Goal: Task Accomplishment & Management: Use online tool/utility

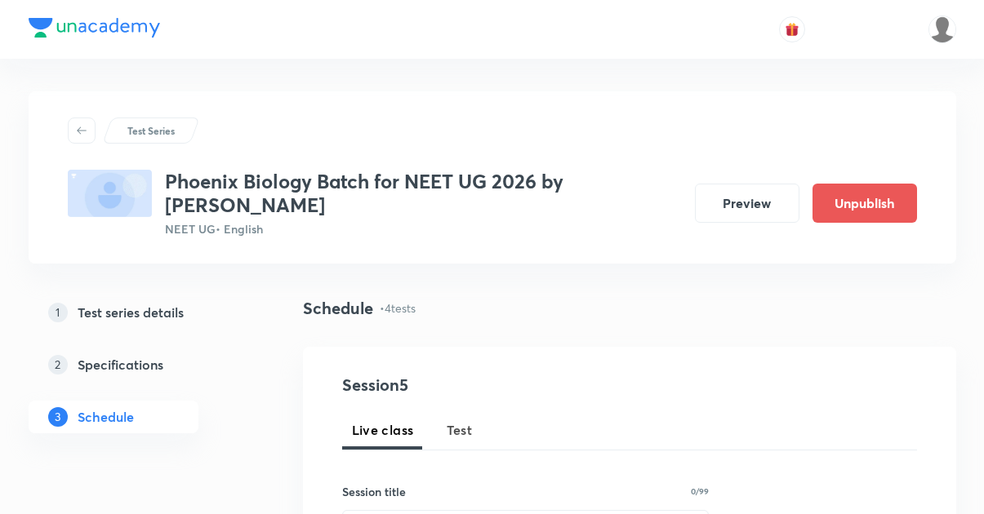
scroll to position [621, 0]
click at [712, 214] on button "Preview" at bounding box center [747, 203] width 104 height 39
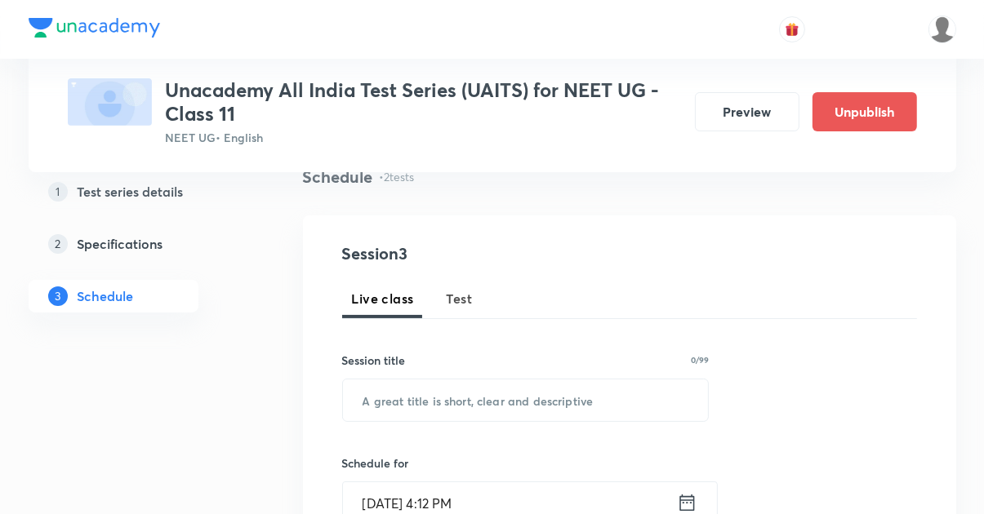
scroll to position [133, 0]
click at [466, 303] on span "Test" at bounding box center [459, 297] width 26 height 20
click at [531, 405] on input "text" at bounding box center [526, 399] width 366 height 42
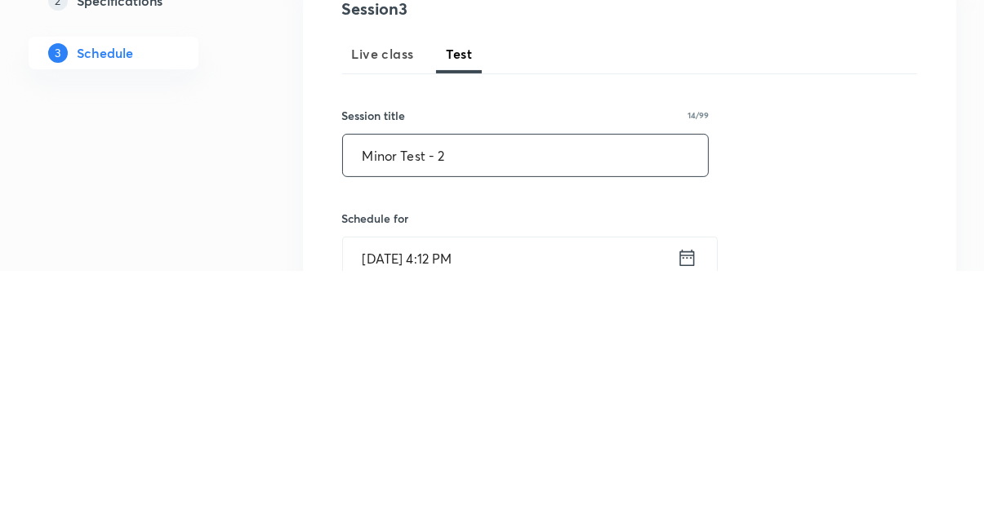
type input "Minor Test - 2"
click at [678, 501] on icon at bounding box center [687, 501] width 20 height 23
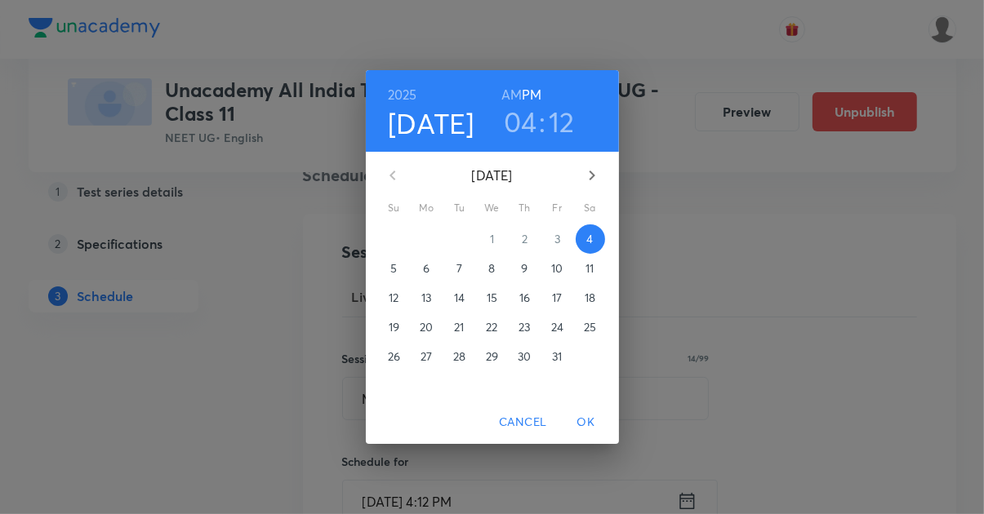
click at [380, 277] on span "5" at bounding box center [394, 268] width 29 height 16
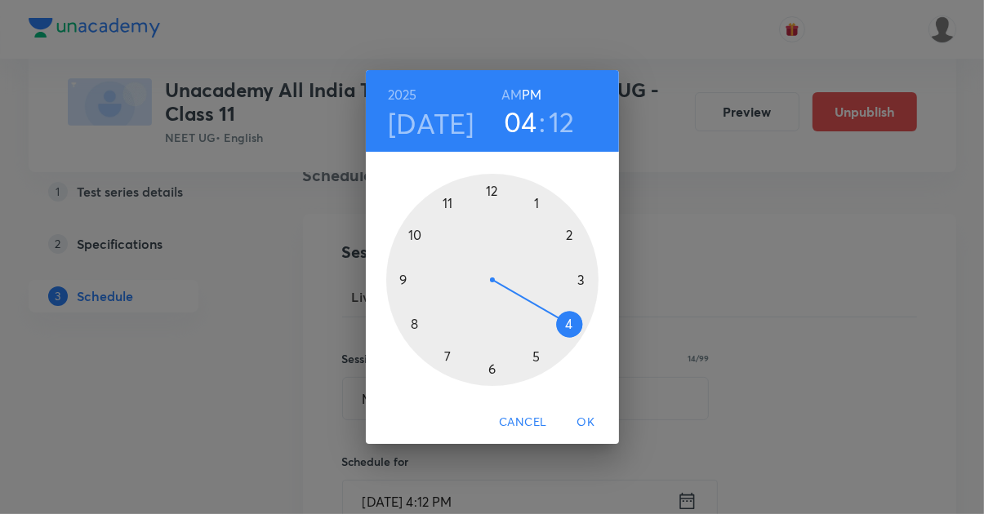
click at [403, 313] on div at bounding box center [492, 280] width 212 height 212
click at [512, 106] on h6 "AM" at bounding box center [511, 94] width 20 height 23
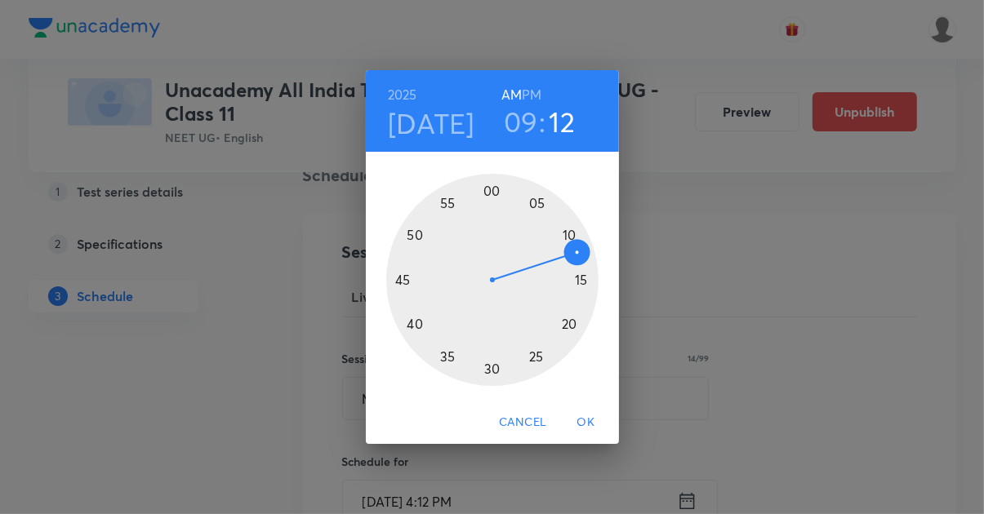
click at [494, 224] on div at bounding box center [492, 280] width 212 height 212
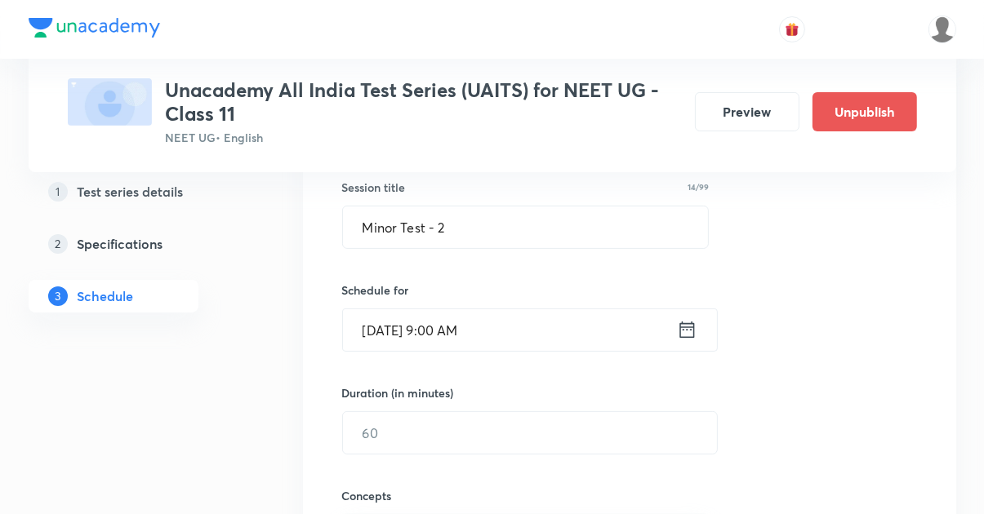
click at [429, 433] on input "text" at bounding box center [530, 433] width 374 height 42
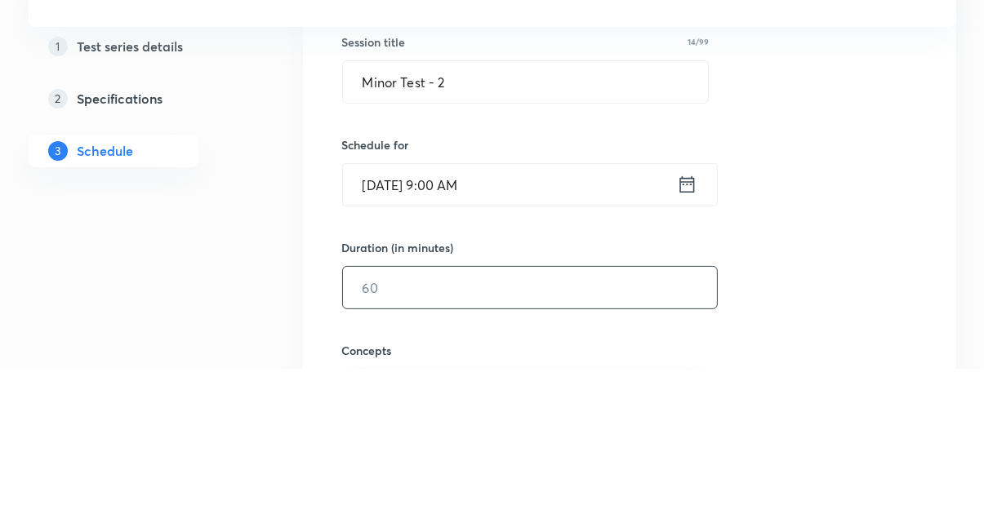
scroll to position [308, 0]
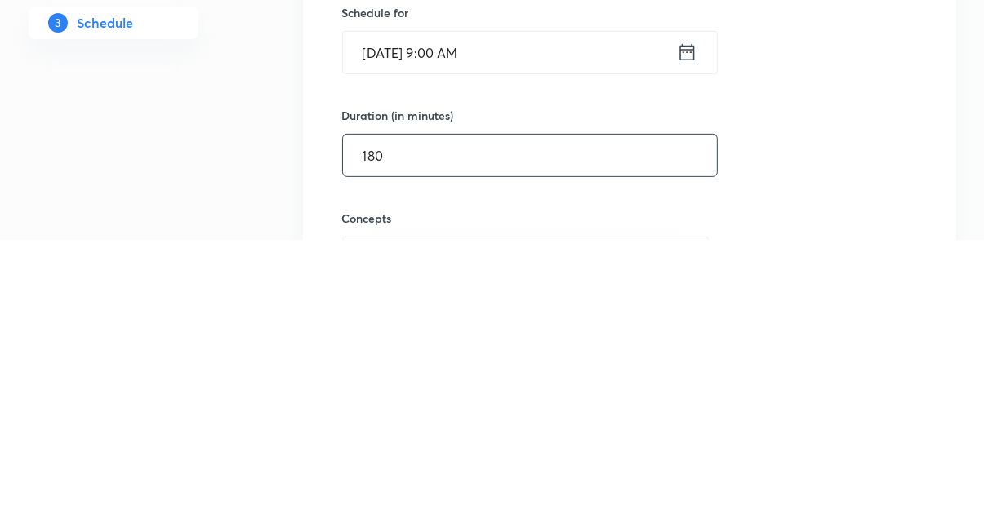
type input "180"
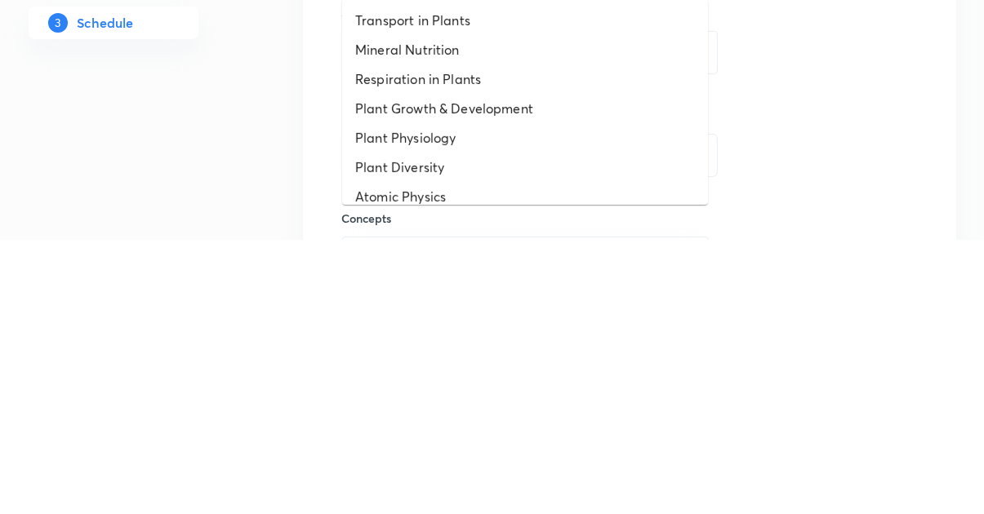
type input "N"
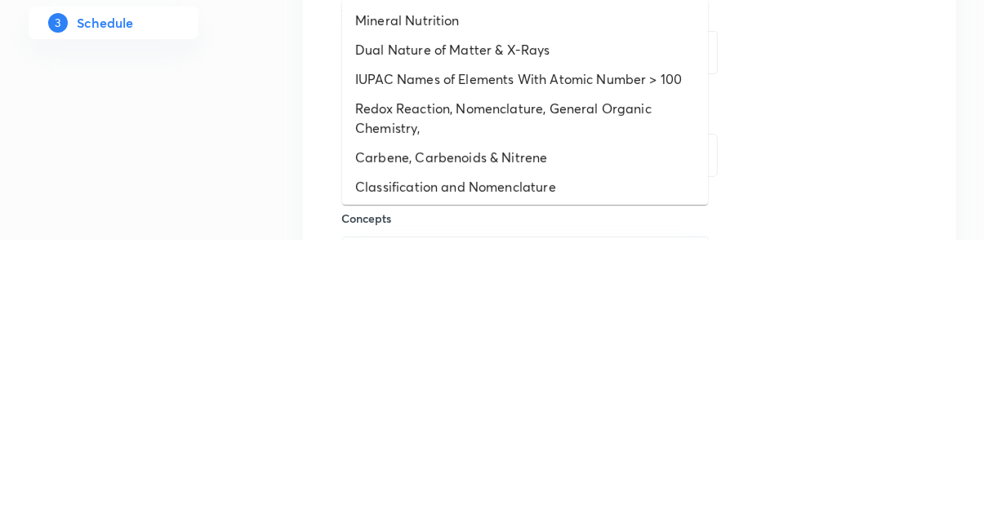
click at [424, 463] on li "Classification and Nomenclature" at bounding box center [525, 460] width 366 height 29
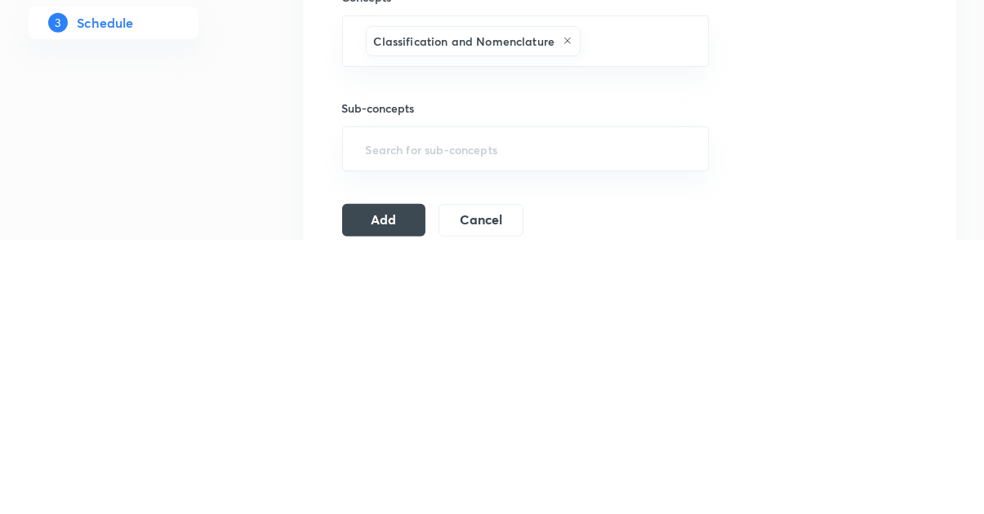
scroll to position [566, 0]
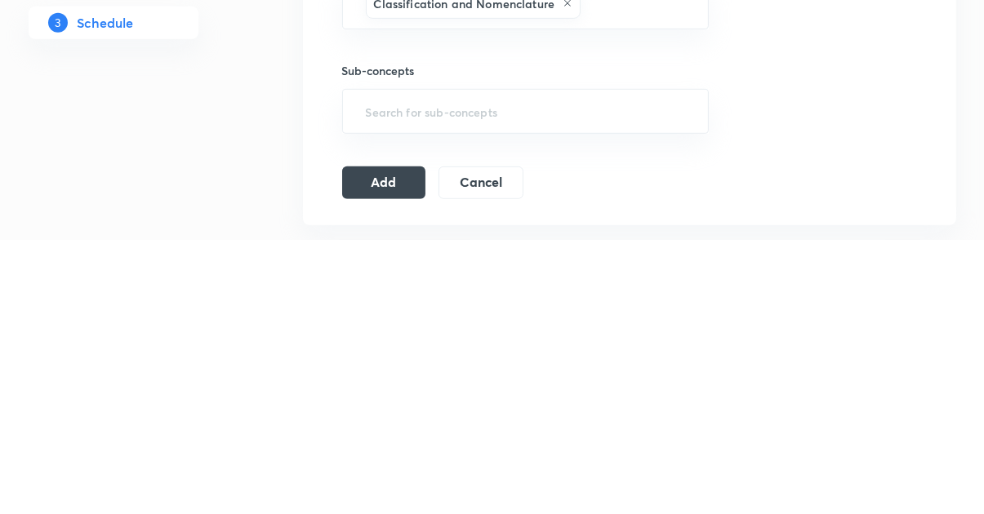
click at [393, 460] on button "Add" at bounding box center [384, 457] width 84 height 33
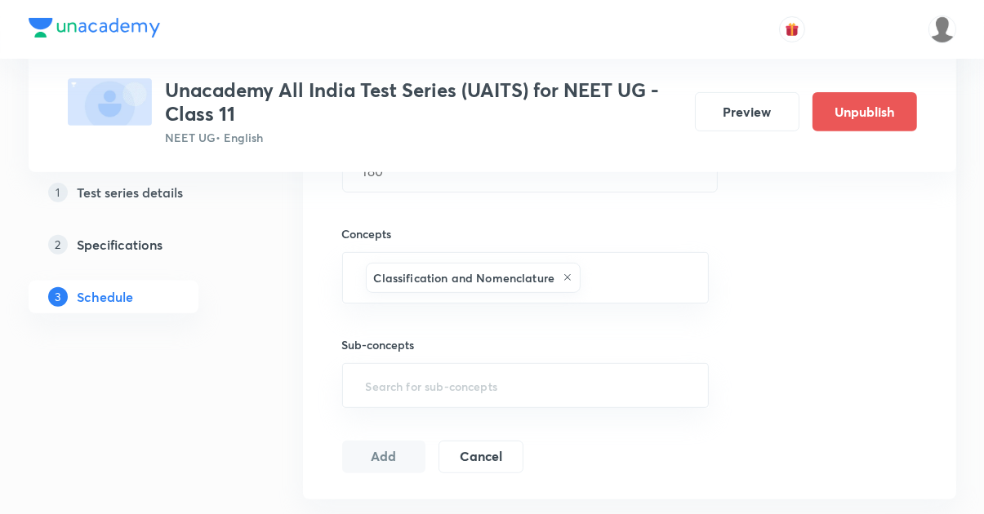
scroll to position [344, 0]
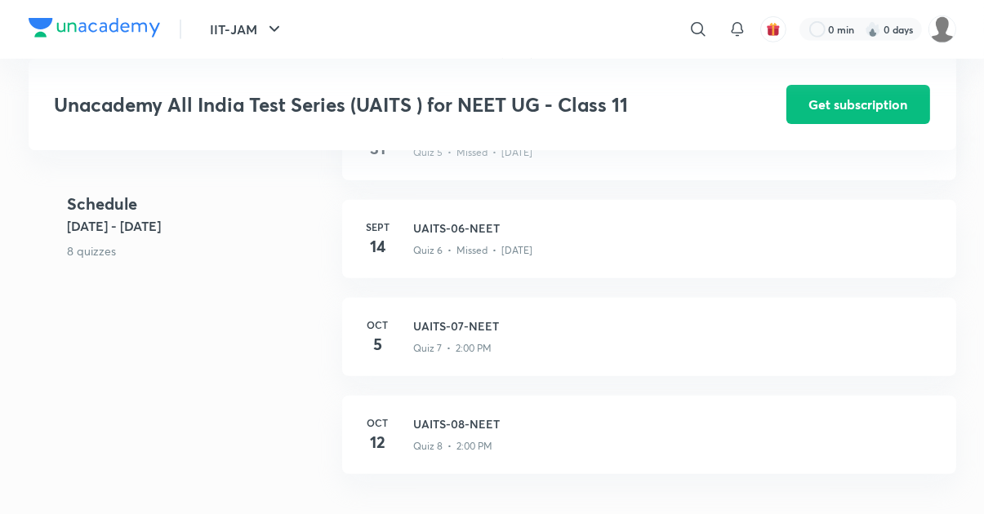
scroll to position [875, 0]
click at [760, 348] on div "Quiz 7 • 2:00 PM" at bounding box center [675, 345] width 522 height 21
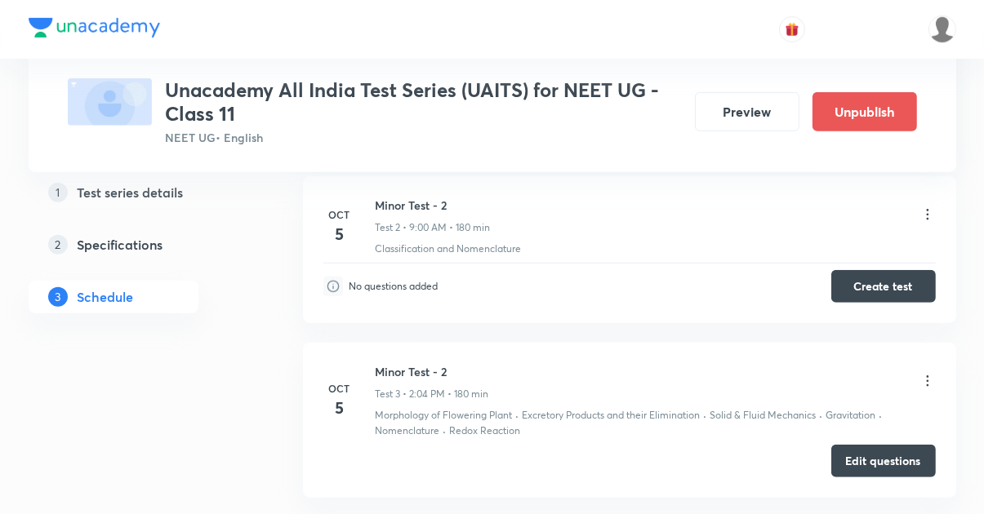
scroll to position [980, 0]
click at [888, 285] on button "Create test" at bounding box center [883, 288] width 104 height 33
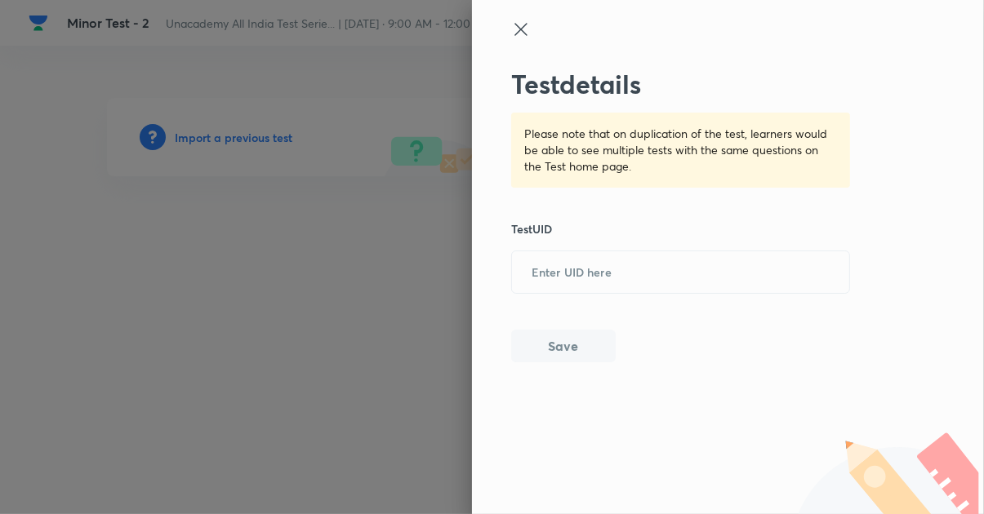
click at [597, 277] on input "text" at bounding box center [680, 273] width 337 height 40
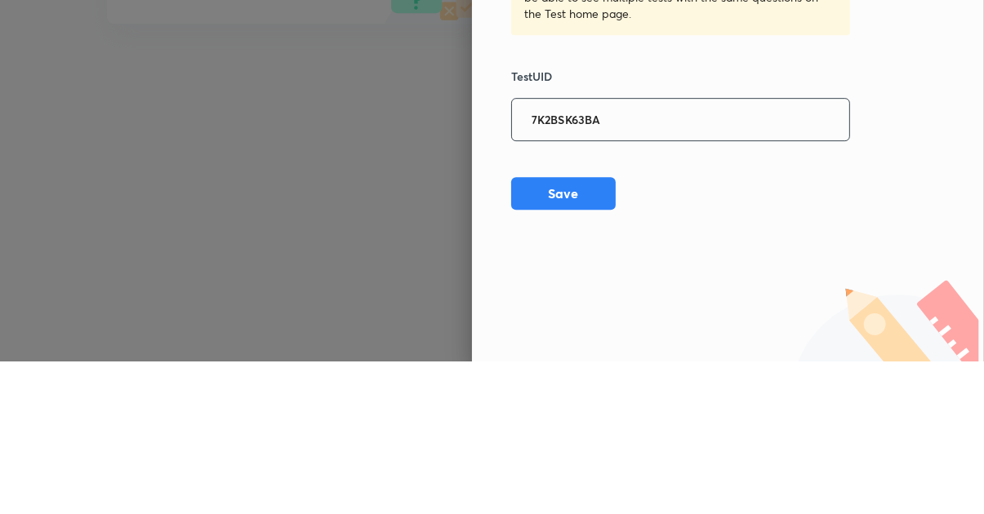
type input "7K2BSK63BA"
click at [576, 346] on button "Save" at bounding box center [563, 346] width 104 height 33
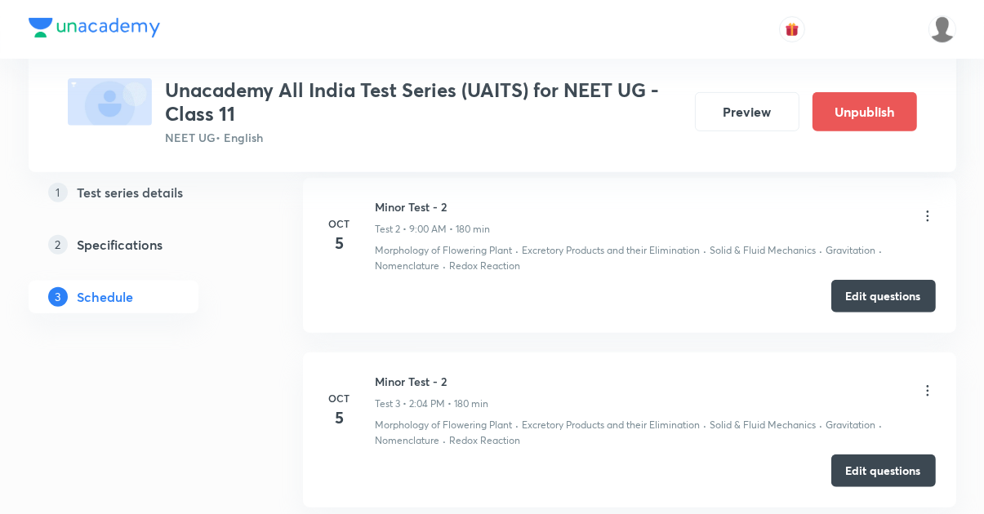
click at [881, 295] on button "Edit questions" at bounding box center [883, 296] width 104 height 33
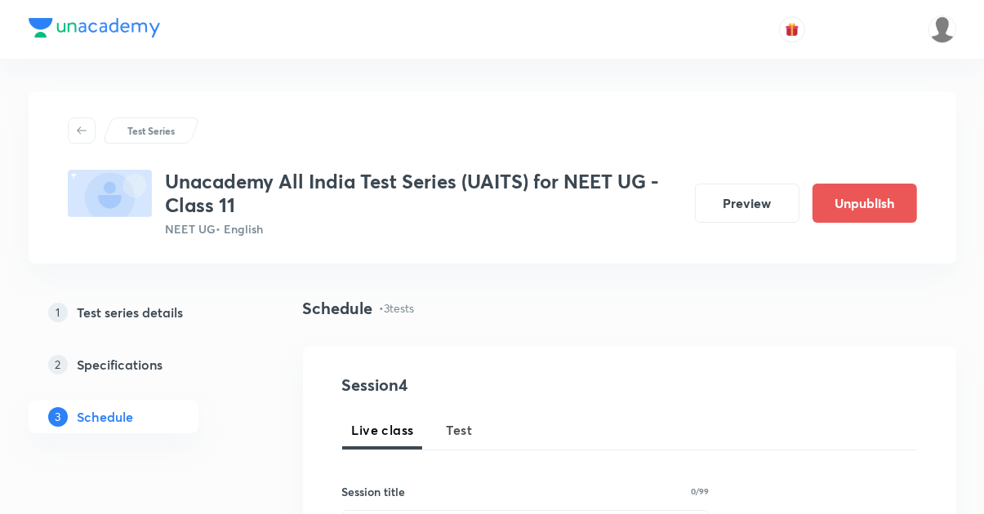
click at [460, 433] on span "Test" at bounding box center [459, 430] width 26 height 20
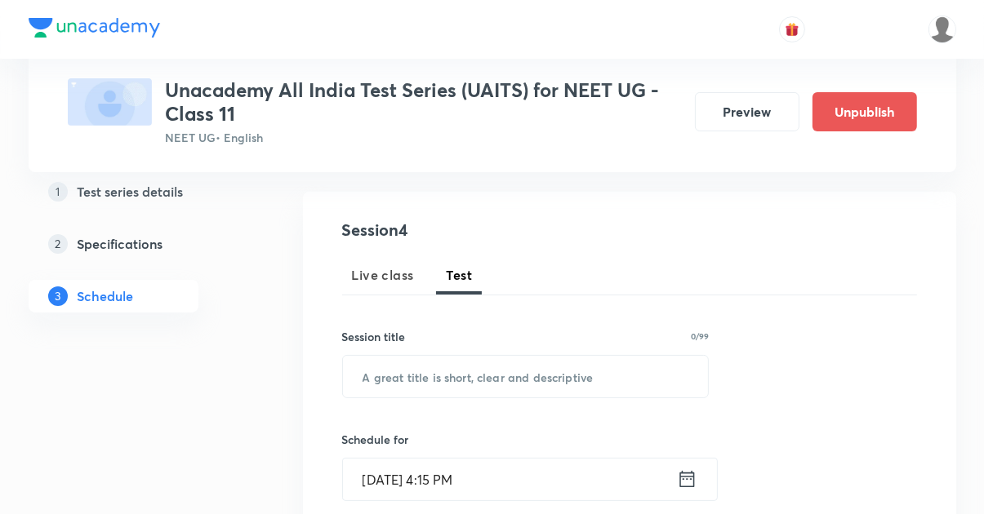
click at [544, 373] on input "text" at bounding box center [526, 377] width 366 height 42
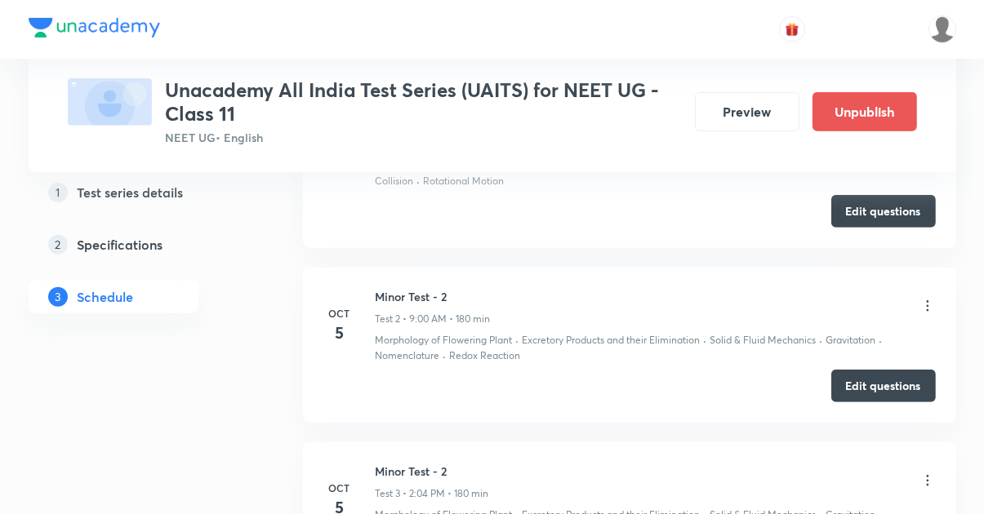
scroll to position [994, 0]
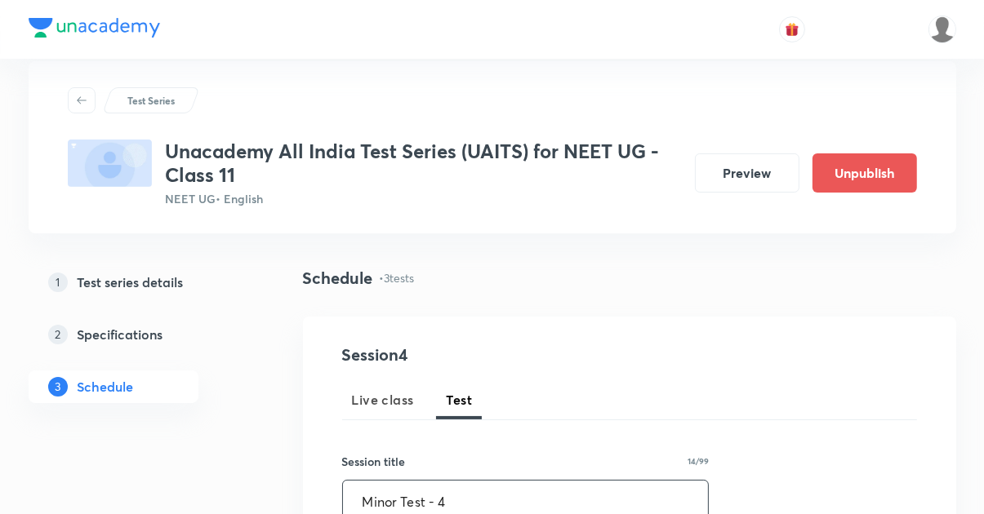
click at [584, 492] on input "Minor Test - 4" at bounding box center [526, 502] width 366 height 42
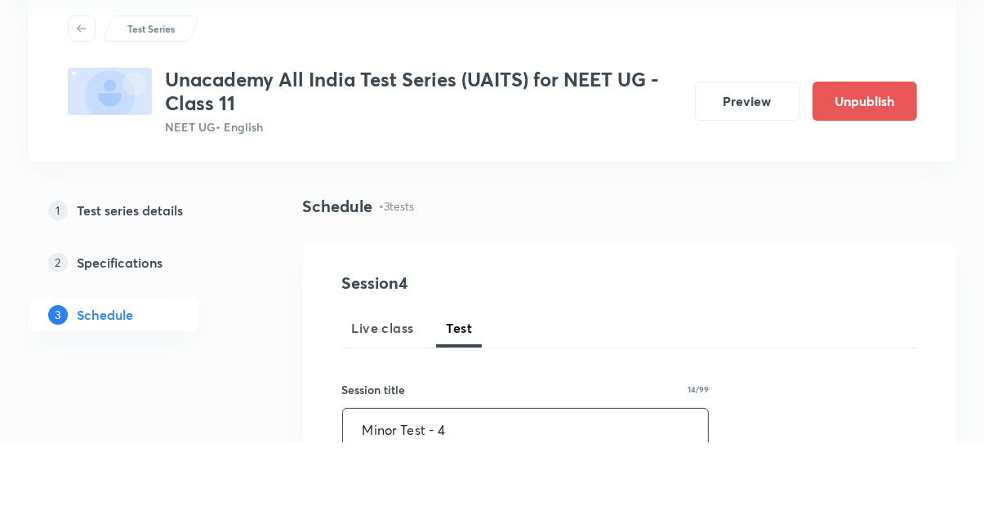
scroll to position [102, 0]
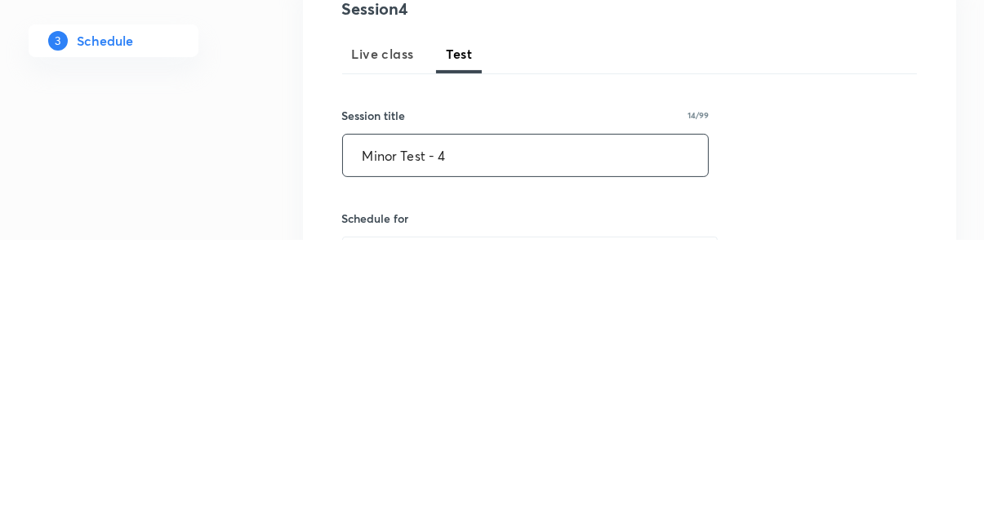
type input "Minor Test - 4"
type input "[DATE] 4:15 PM"
click at [610, 428] on input "Minor Test - 4" at bounding box center [526, 430] width 366 height 42
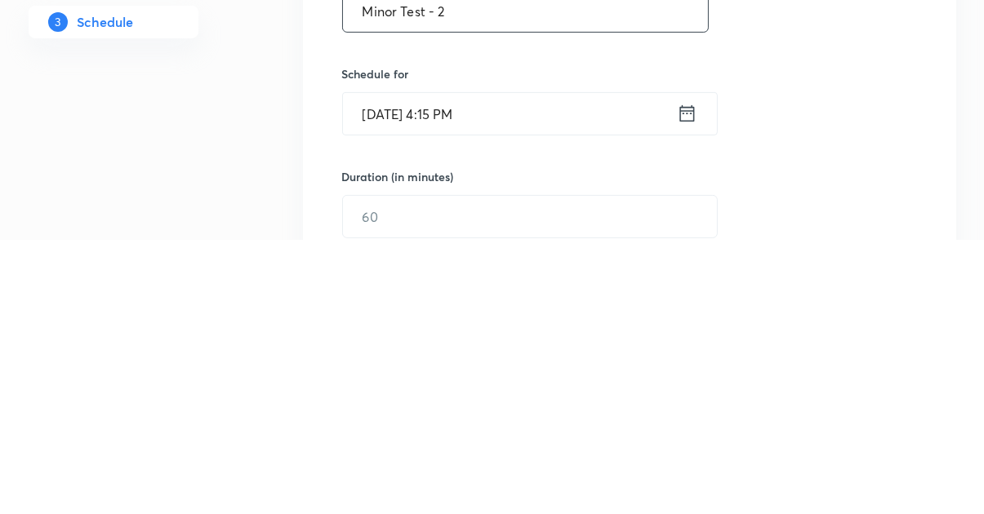
scroll to position [251, 0]
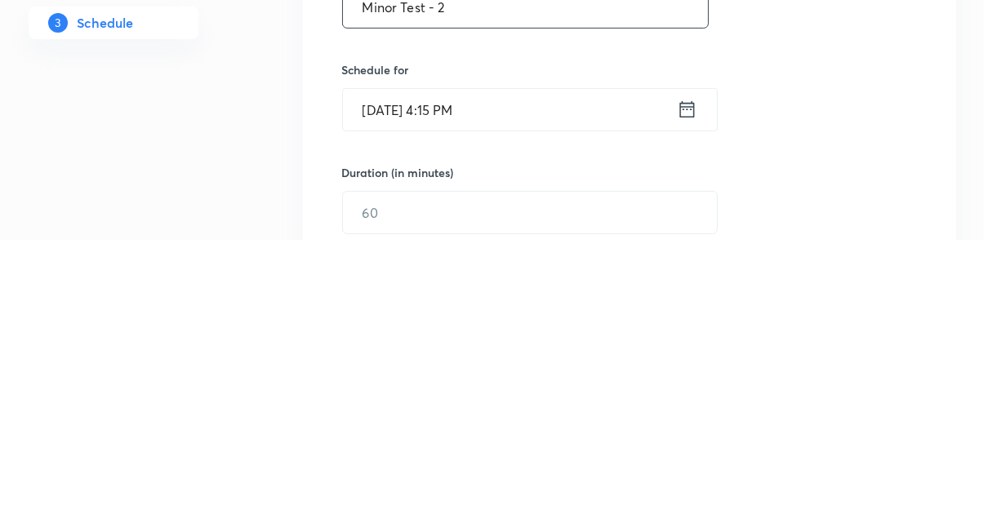
type input "Minor Test - 2"
click at [686, 393] on icon at bounding box center [687, 383] width 20 height 23
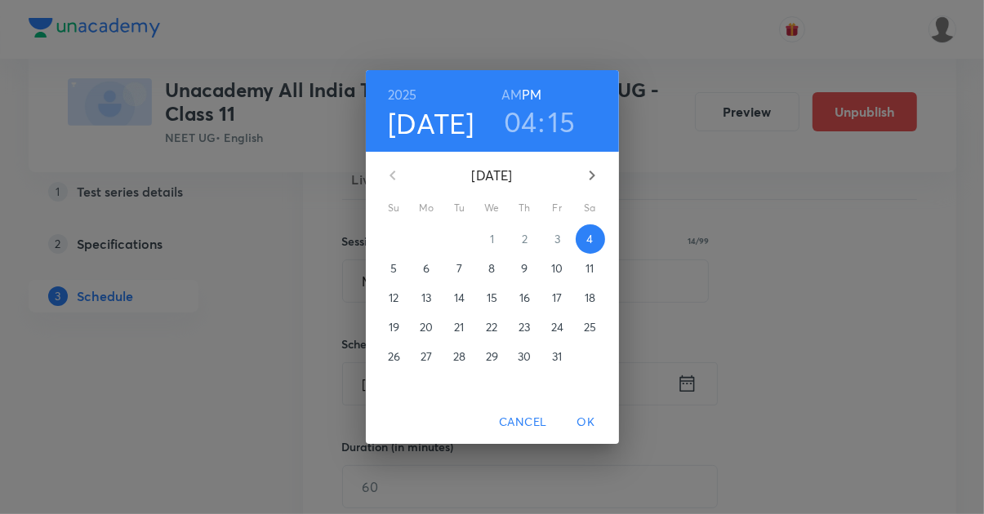
click at [395, 277] on p "5" at bounding box center [393, 268] width 7 height 16
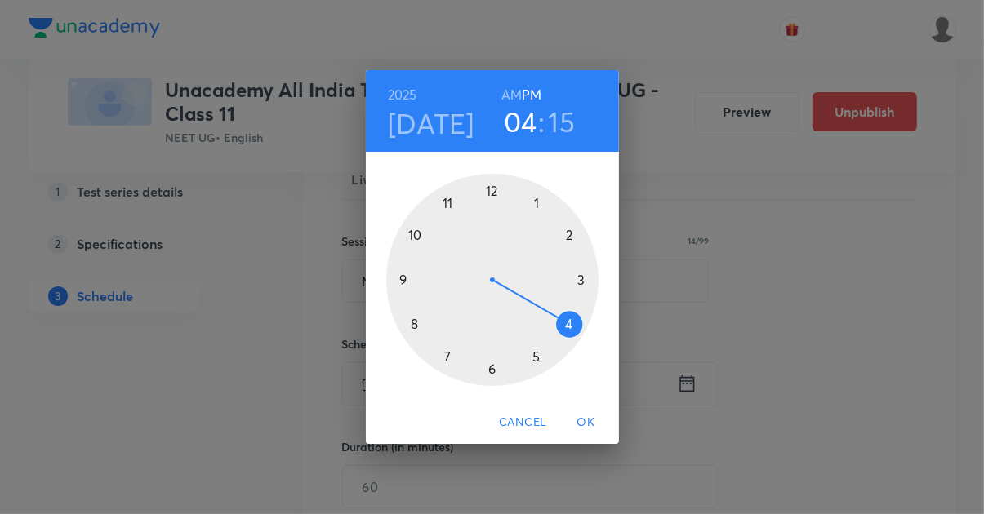
click at [408, 307] on div at bounding box center [492, 280] width 212 height 212
click at [520, 106] on h6 "AM" at bounding box center [511, 94] width 20 height 23
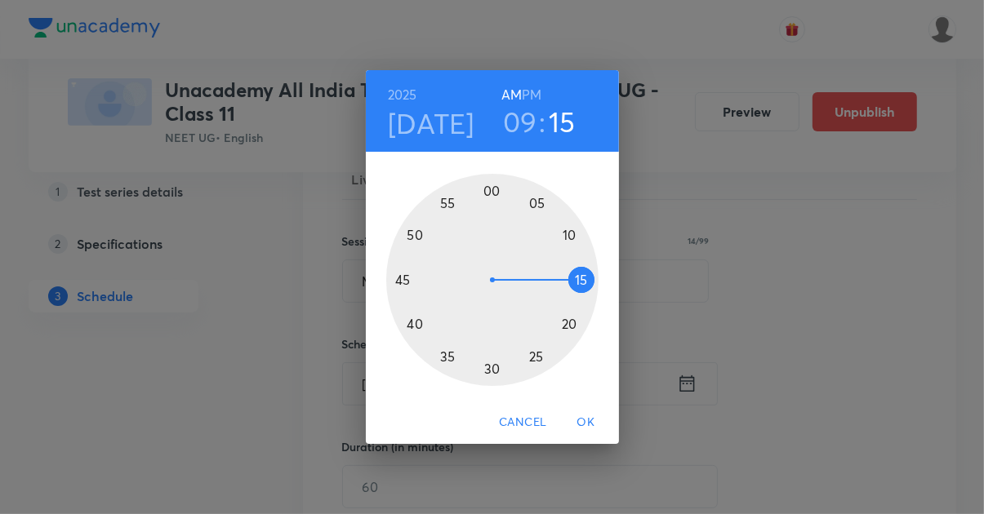
click at [491, 224] on div at bounding box center [492, 280] width 212 height 212
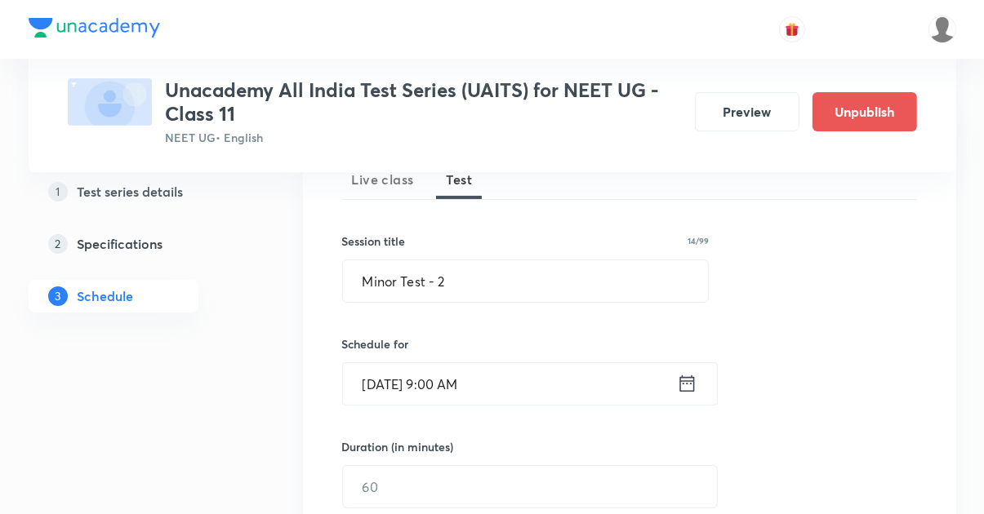
click at [445, 491] on input "text" at bounding box center [530, 487] width 374 height 42
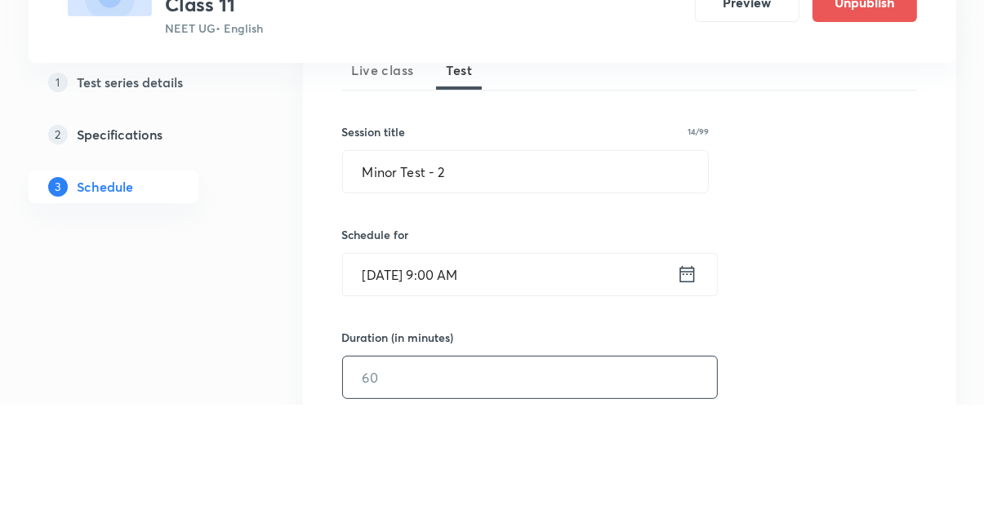
scroll to position [308, 0]
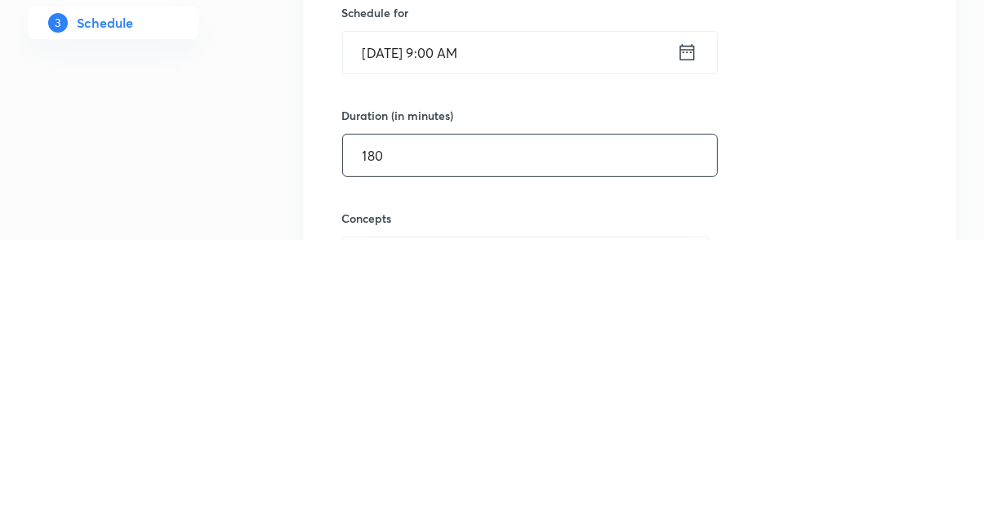
type input "180"
type input "H"
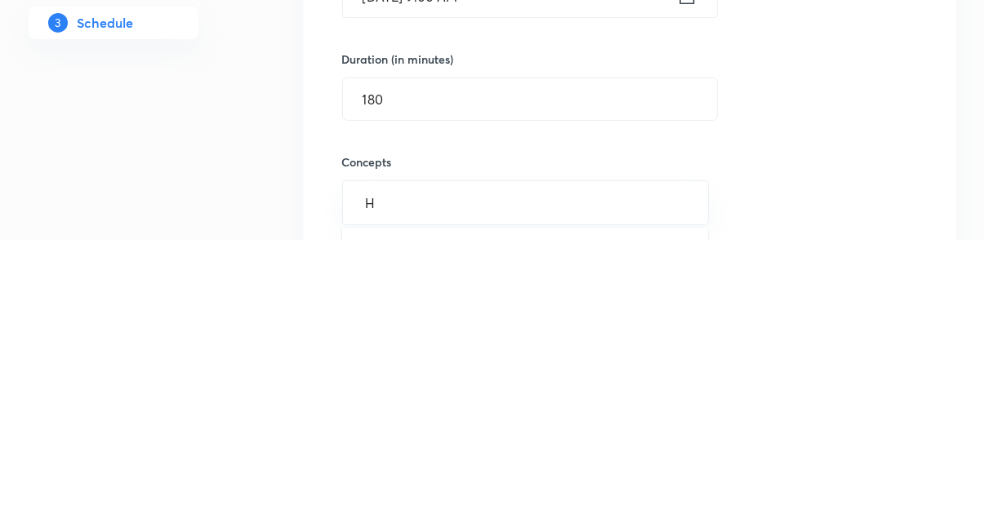
scroll to position [382, 0]
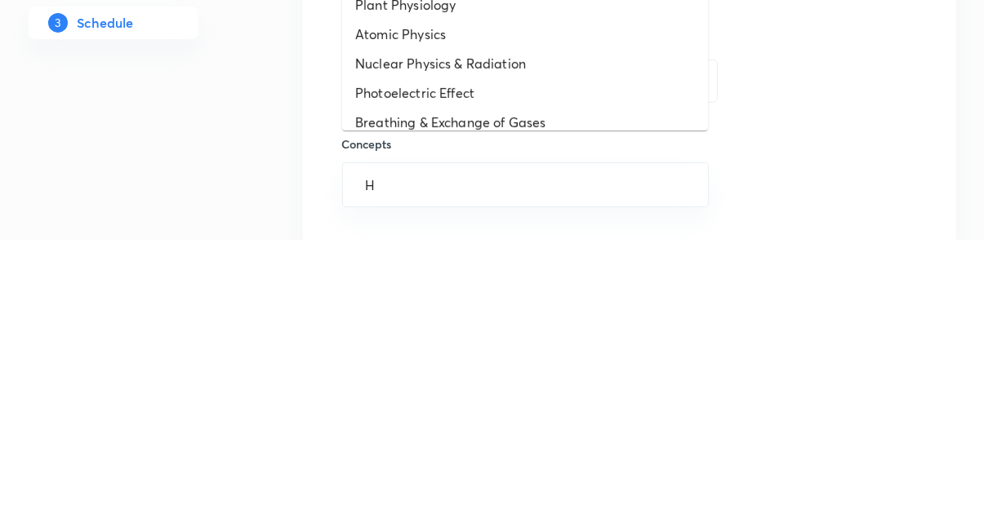
click at [496, 377] on li "Photoelectric Effect" at bounding box center [525, 367] width 366 height 29
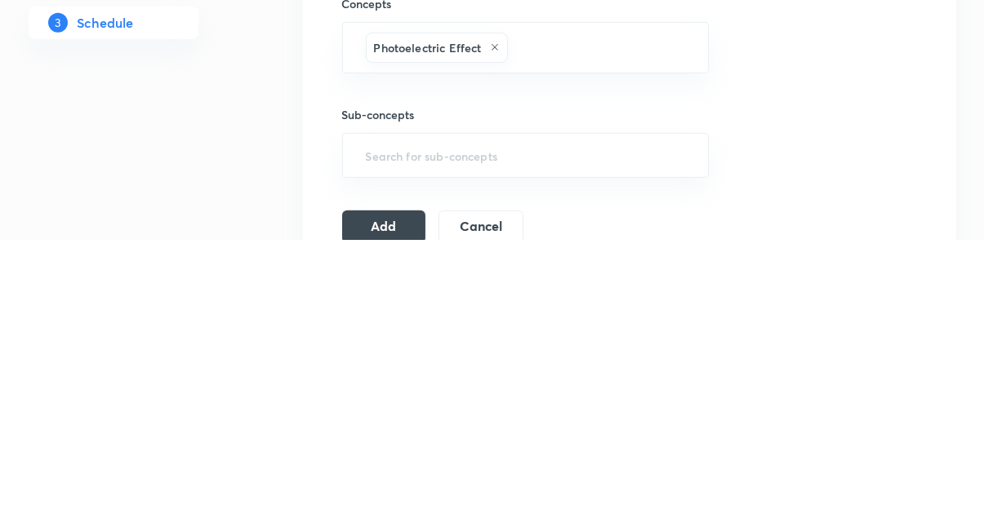
scroll to position [523, 0]
click at [380, 492] on button "Add" at bounding box center [384, 500] width 84 height 33
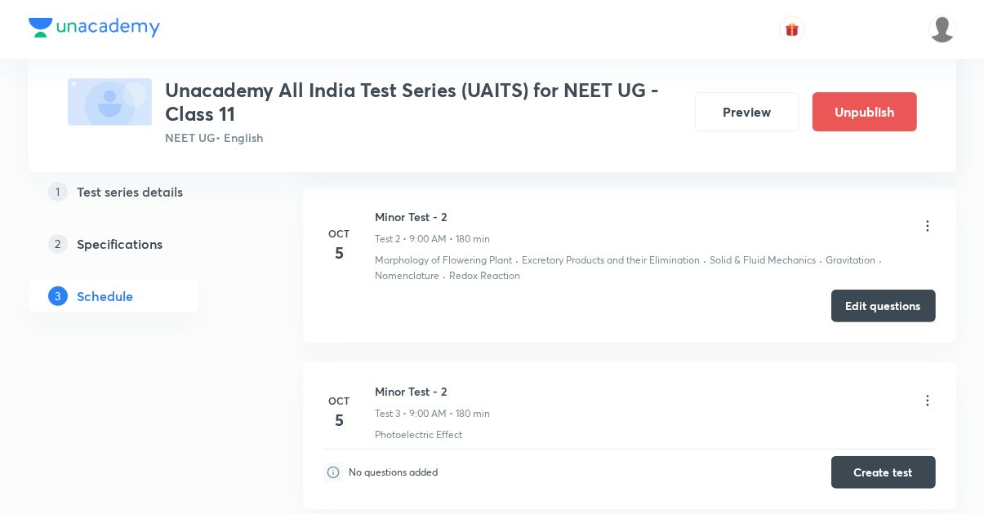
scroll to position [432, 0]
click at [926, 226] on icon at bounding box center [927, 225] width 16 height 16
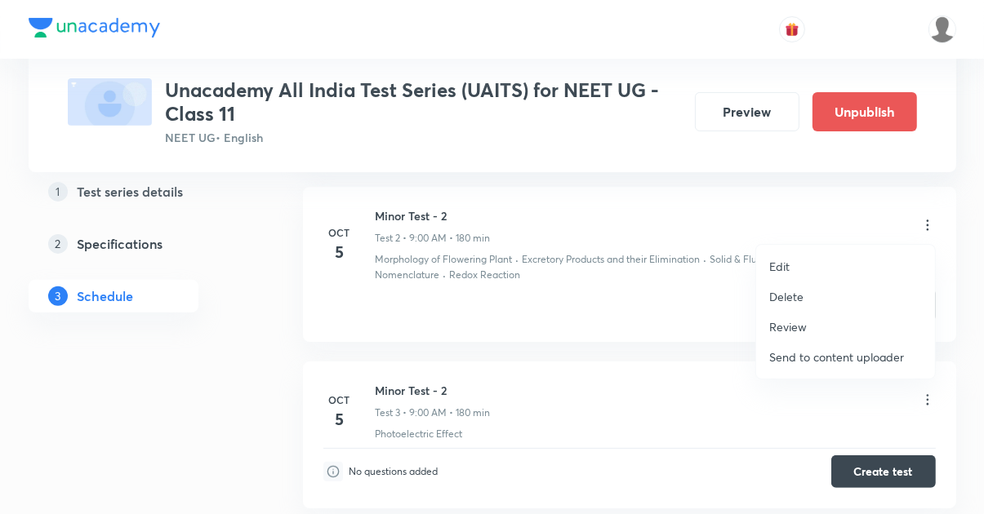
click at [793, 302] on p "Delete" at bounding box center [786, 296] width 34 height 17
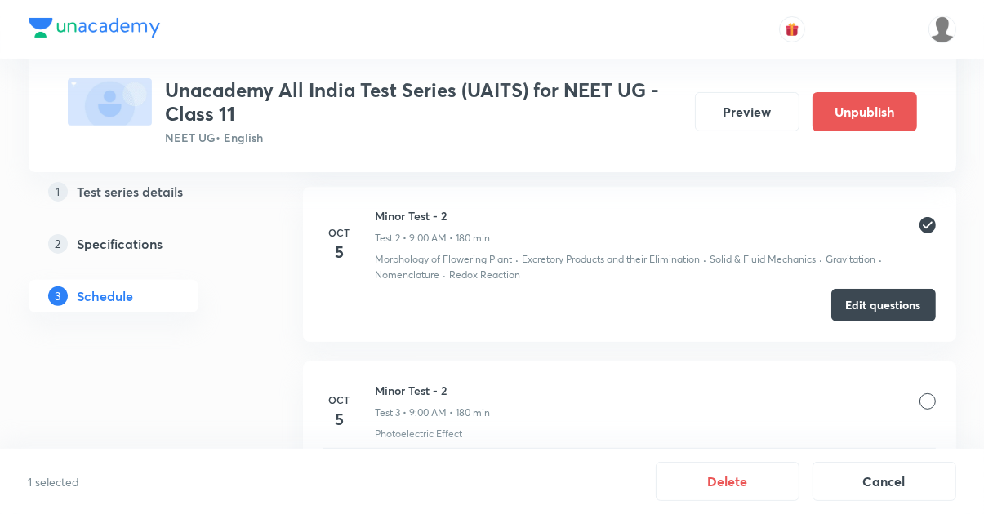
click at [755, 501] on button "Delete" at bounding box center [727, 481] width 144 height 39
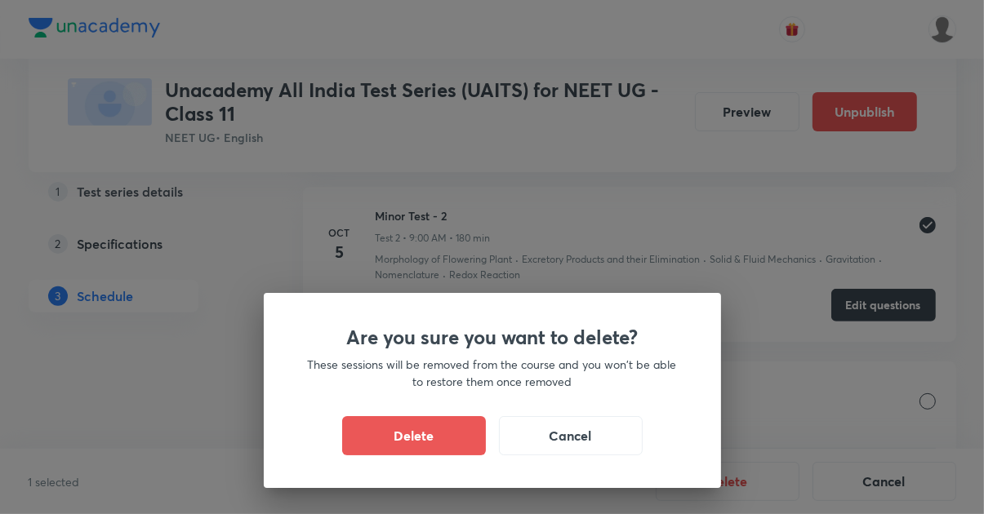
click at [444, 455] on button "Delete" at bounding box center [414, 435] width 144 height 39
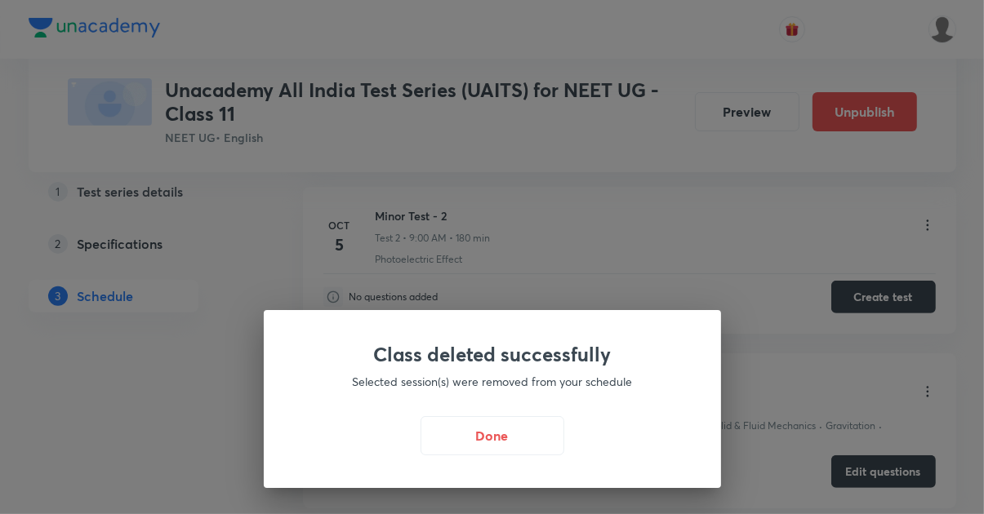
click at [504, 455] on button "Done" at bounding box center [492, 435] width 144 height 39
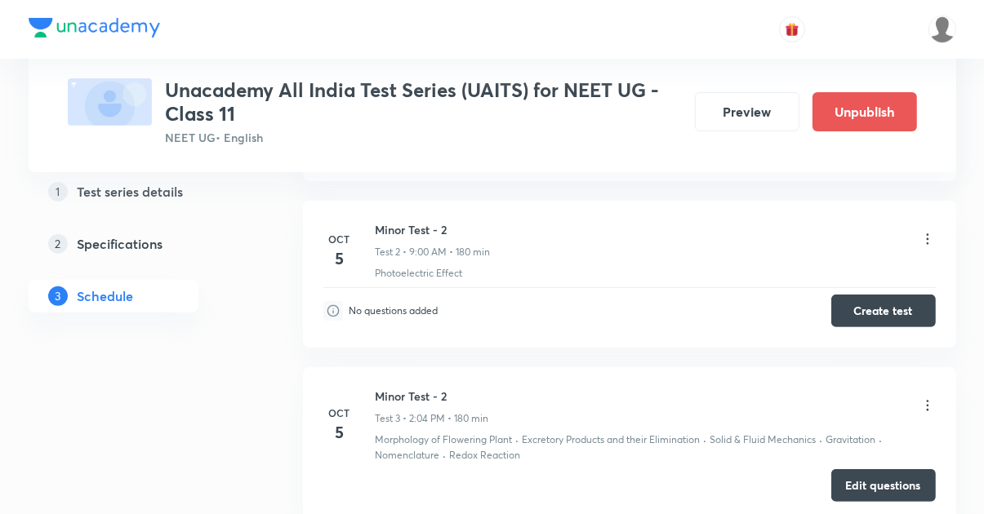
scroll to position [417, 0]
click at [927, 405] on icon at bounding box center [927, 407] width 2 height 11
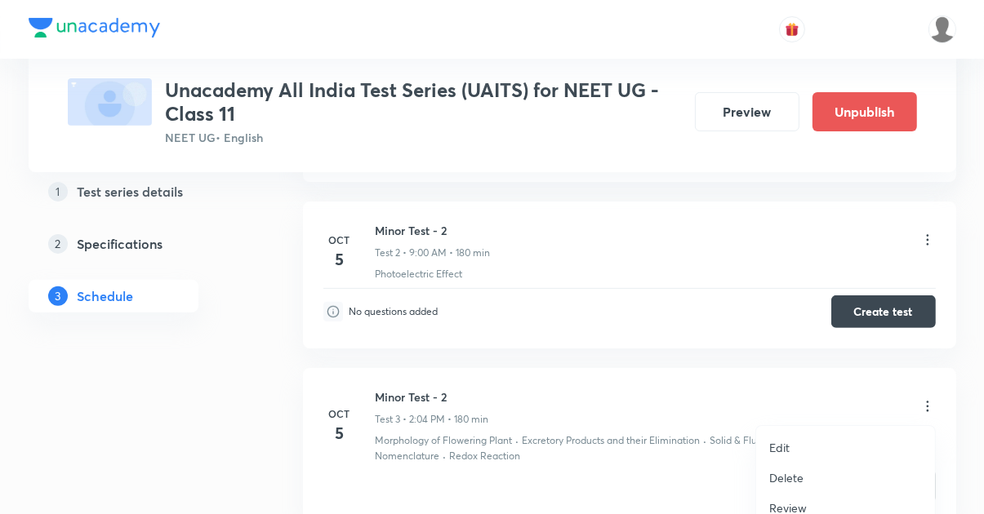
click at [798, 480] on p "Delete" at bounding box center [786, 477] width 34 height 17
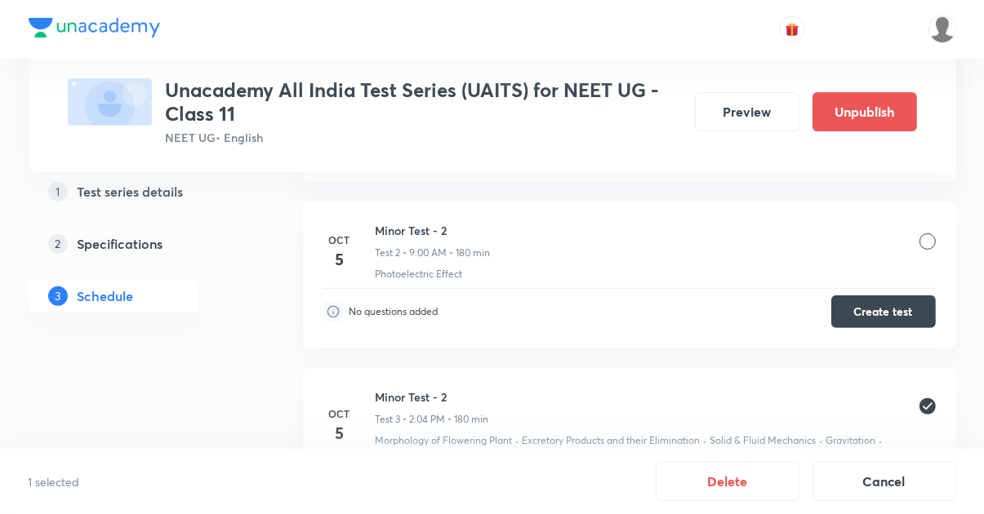
click at [757, 501] on button "Delete" at bounding box center [727, 481] width 144 height 39
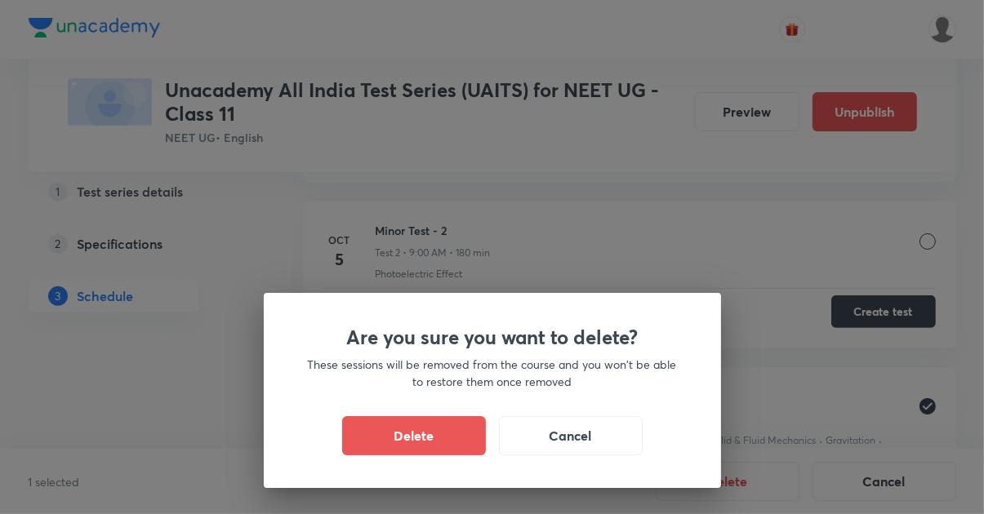
click at [423, 455] on button "Delete" at bounding box center [414, 435] width 144 height 39
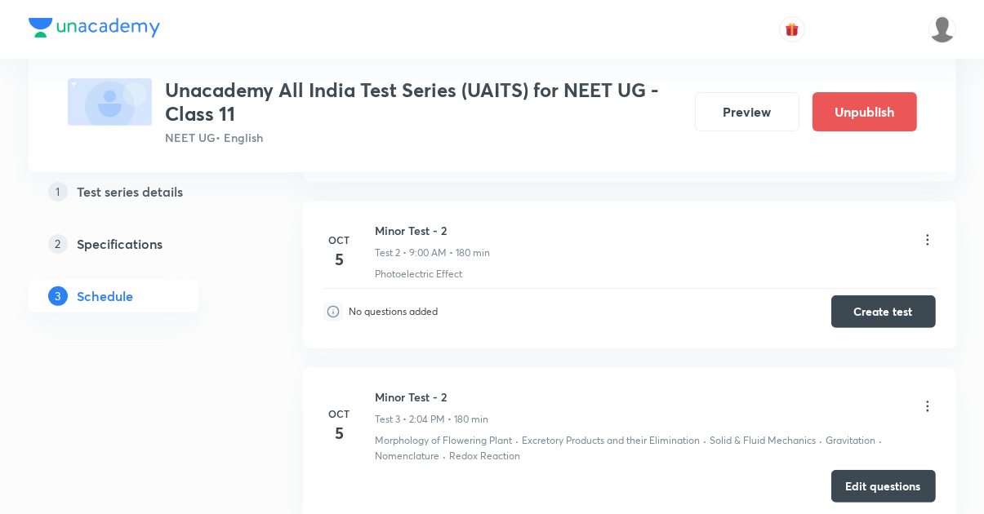
scroll to position [335, 0]
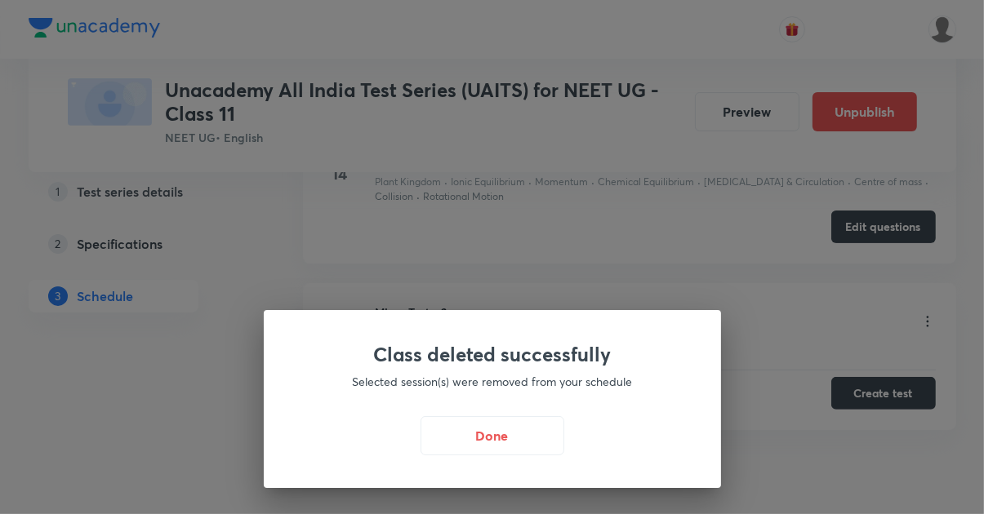
click at [492, 455] on button "Done" at bounding box center [492, 435] width 144 height 39
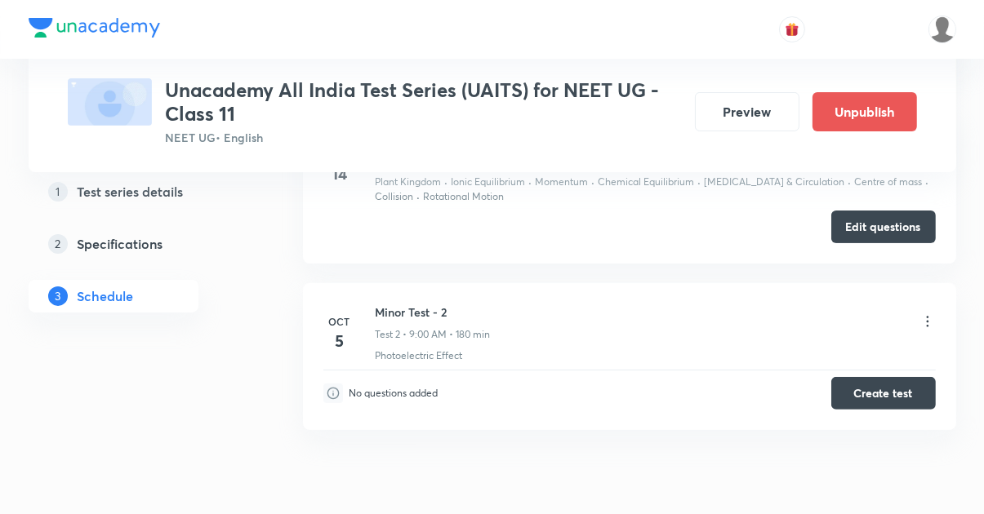
click at [884, 397] on button "Create test" at bounding box center [883, 393] width 104 height 33
click at [750, 109] on button "Preview" at bounding box center [747, 111] width 104 height 39
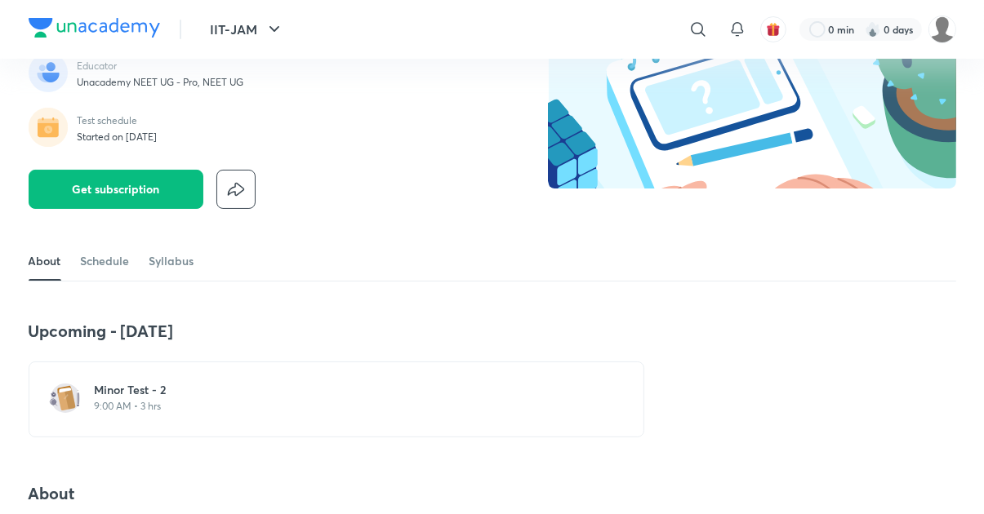
scroll to position [137, 0]
click at [115, 415] on div "Minor Test - 2 9:00 AM • 3 hrs" at bounding box center [346, 398] width 503 height 35
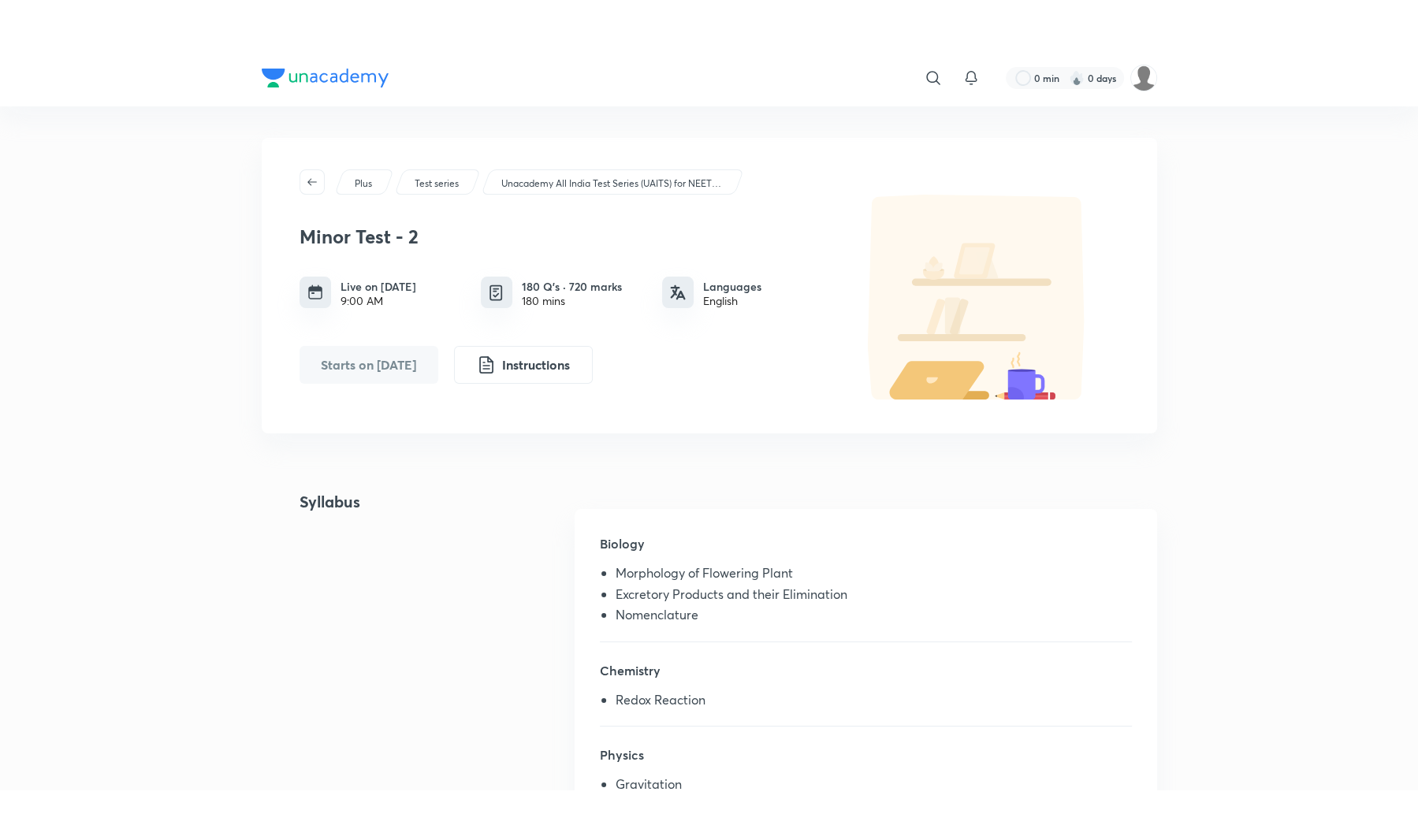
scroll to position [42, 0]
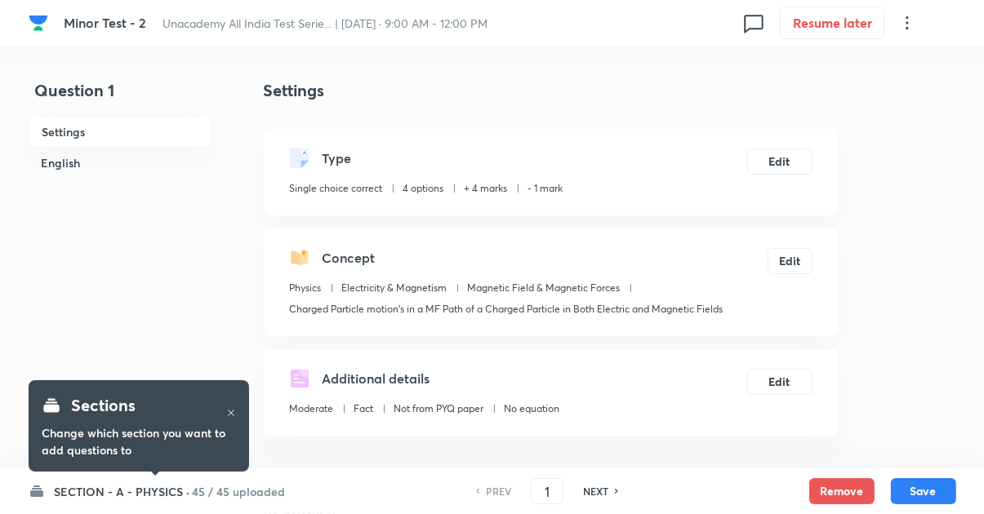
checkbox input "true"
click at [97, 484] on h6 "SECTION - A - PHYSICS ·" at bounding box center [122, 491] width 135 height 17
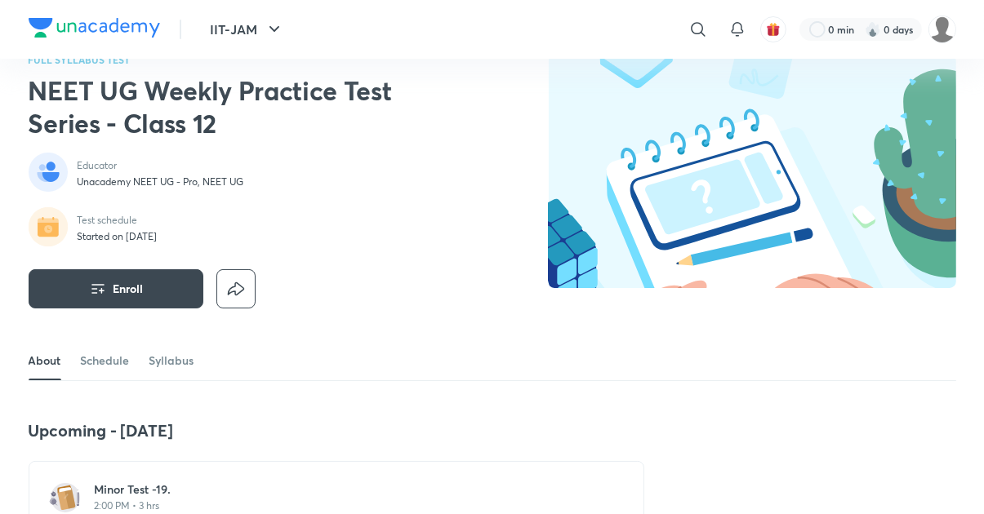
scroll to position [72, 0]
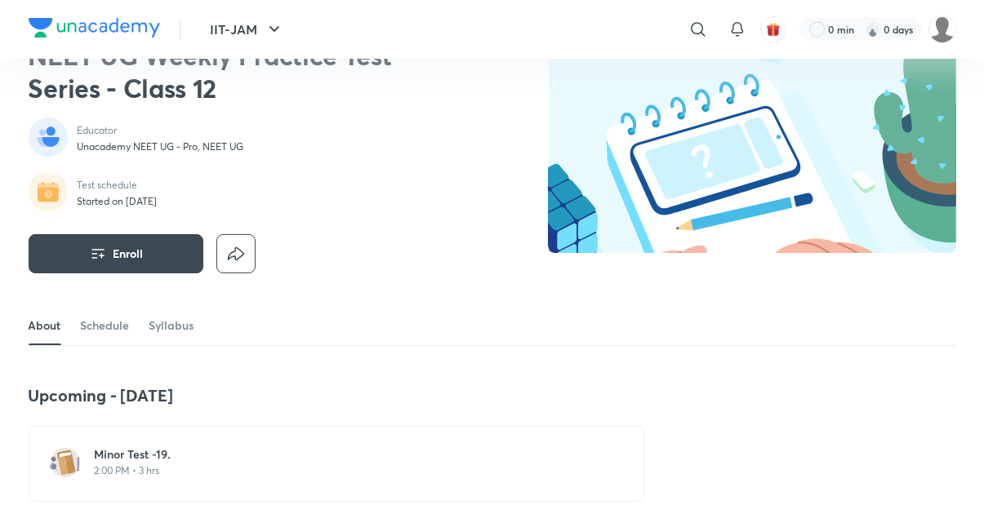
click at [305, 465] on p "2:00 PM • 3 hrs" at bounding box center [346, 470] width 503 height 13
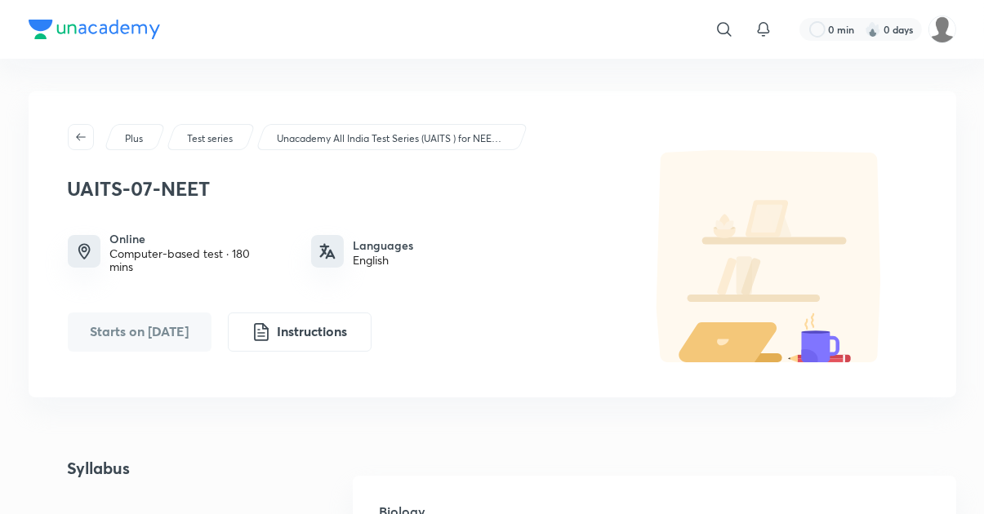
click at [389, 144] on p "Unacademy All India Test Series (UAITS ) for NEET UG - Class 11" at bounding box center [391, 138] width 229 height 15
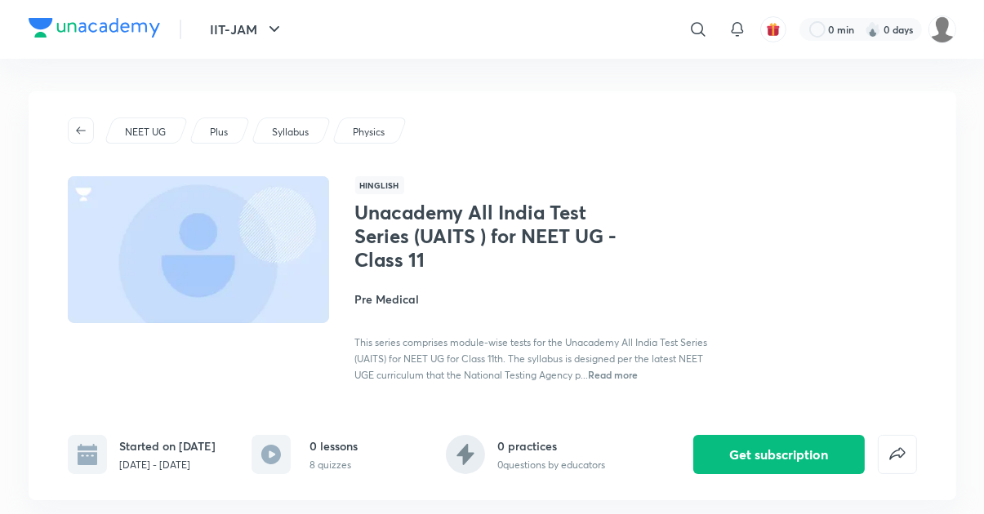
scroll to position [20, 0]
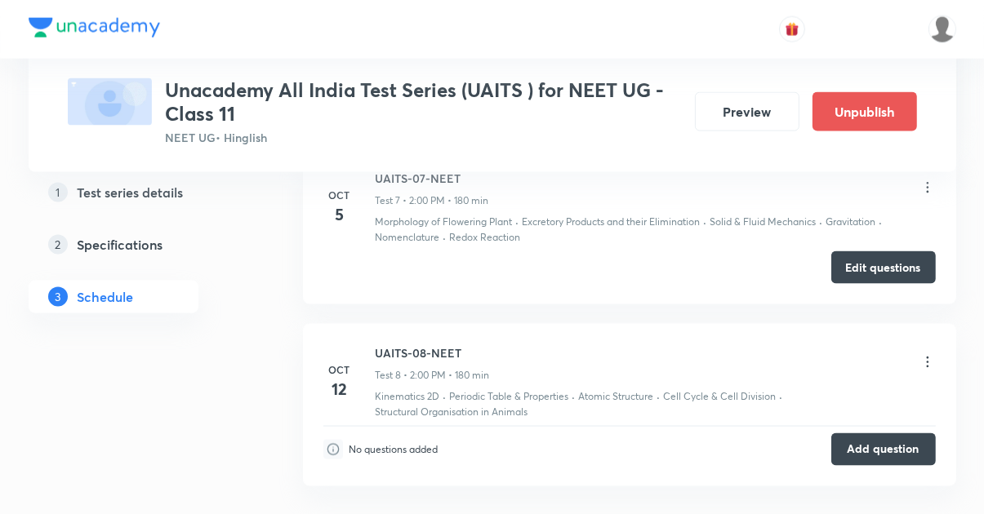
scroll to position [2223, 0]
click at [892, 264] on button "Edit questions" at bounding box center [883, 269] width 104 height 33
click at [926, 187] on icon at bounding box center [927, 189] width 2 height 11
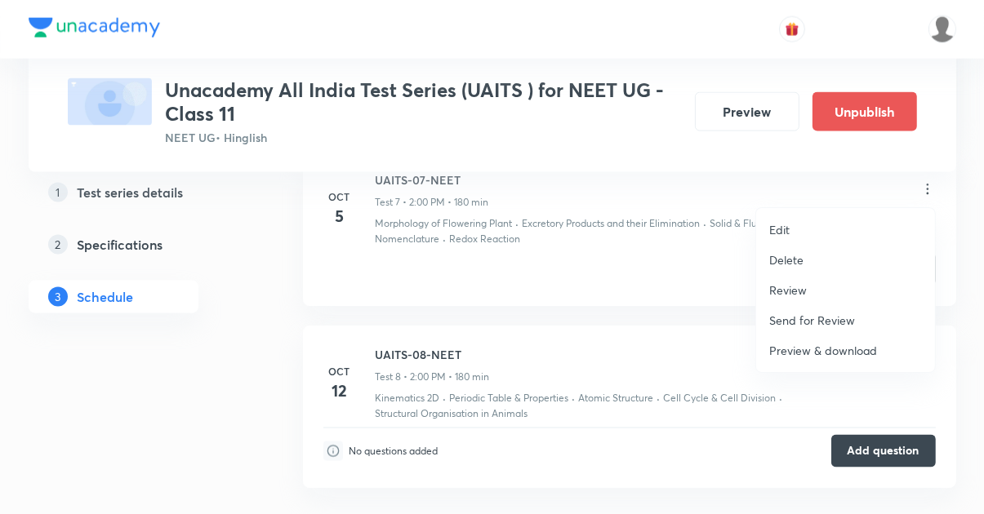
click at [105, 404] on div at bounding box center [492, 257] width 984 height 514
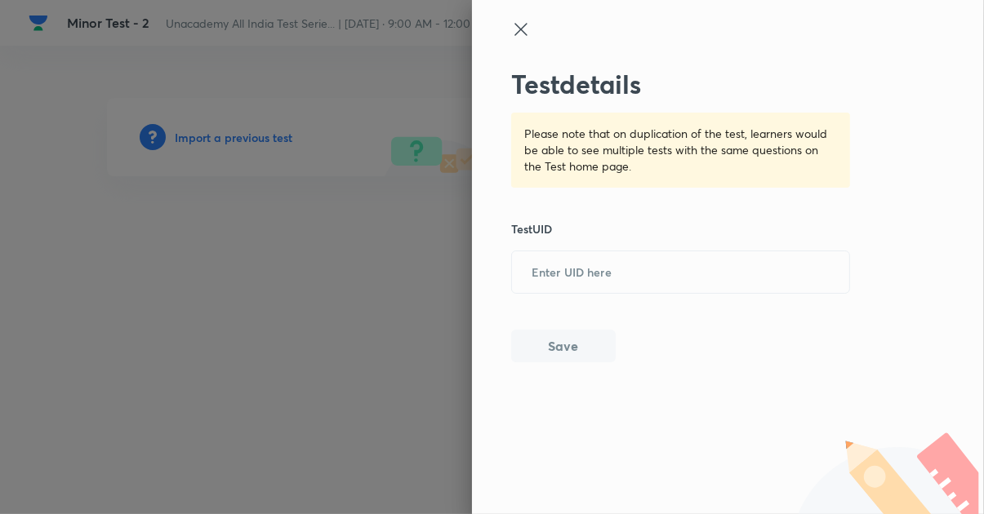
click at [584, 254] on input "text" at bounding box center [680, 273] width 337 height 40
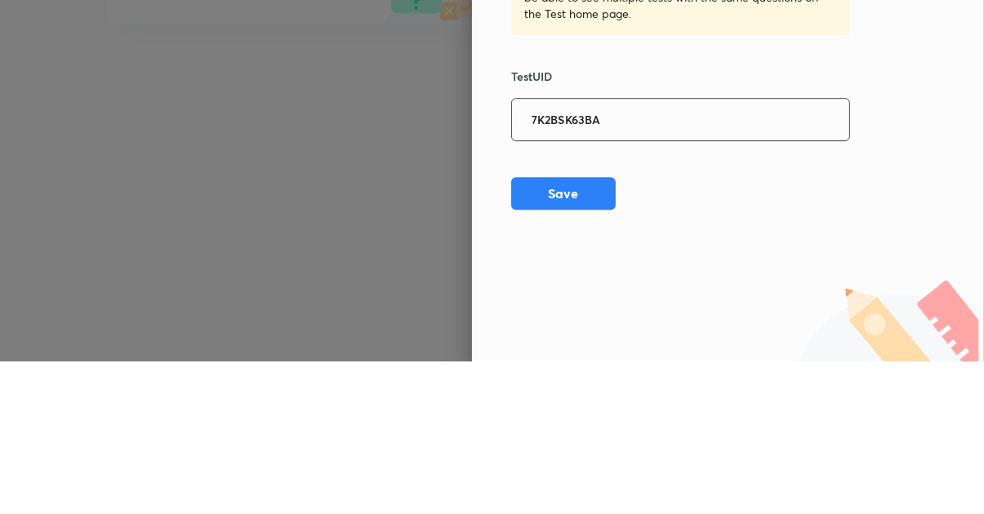
type input "7K2BSK63BA"
click at [575, 349] on button "Save" at bounding box center [563, 346] width 104 height 33
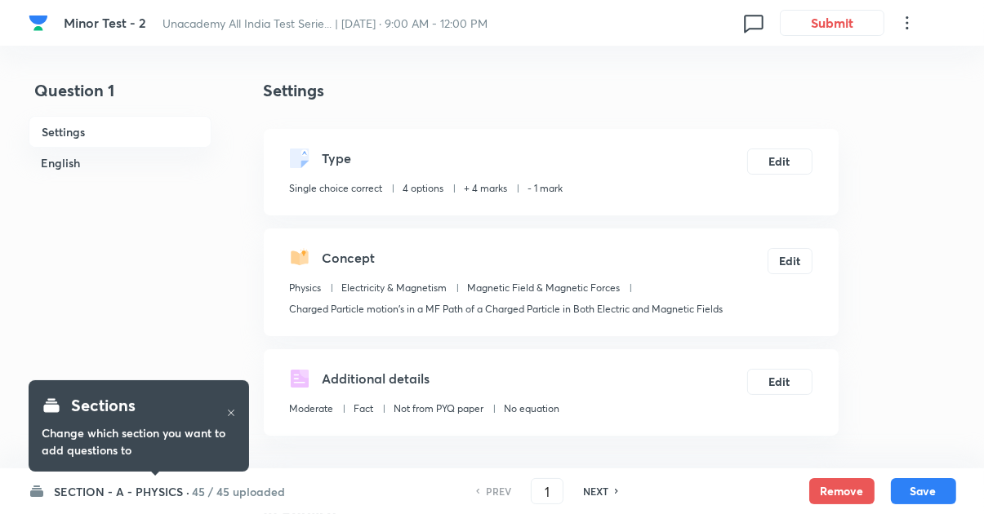
checkbox input "true"
click at [100, 494] on h6 "SECTION - A - PHYSICS ·" at bounding box center [122, 491] width 135 height 17
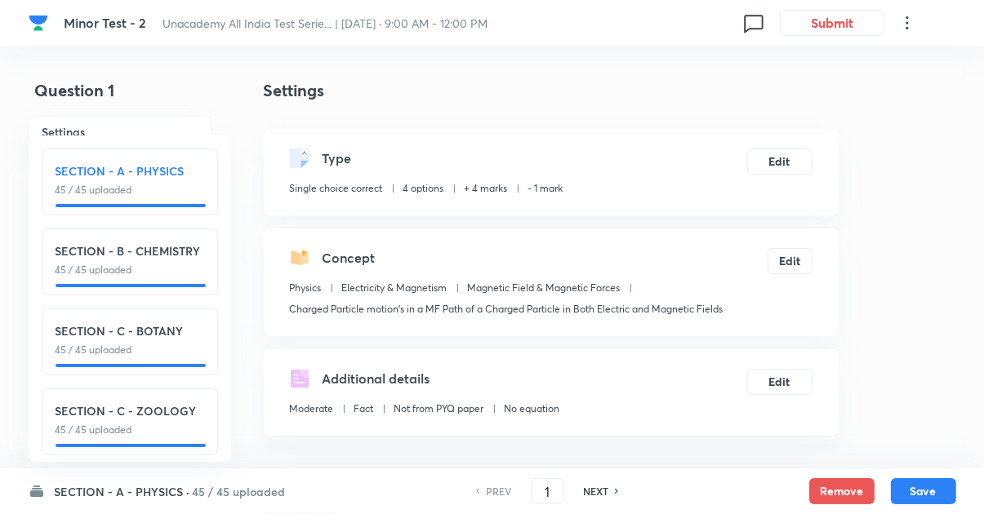
scroll to position [7, 0]
